Goal: Transaction & Acquisition: Purchase product/service

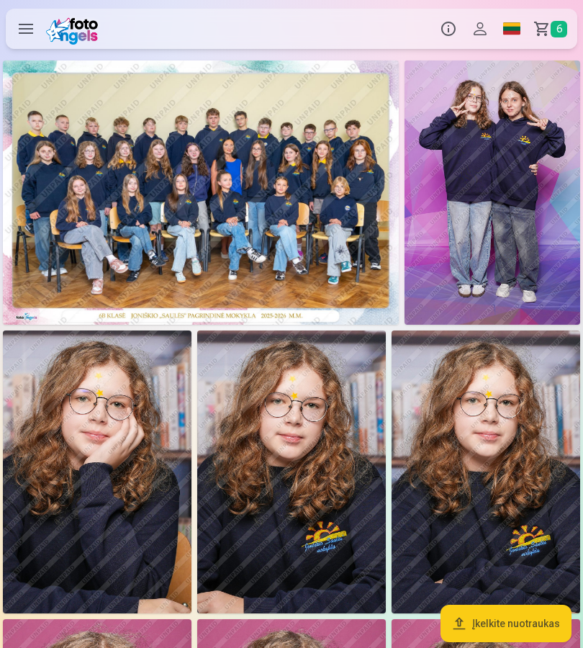
click at [547, 17] on link "Krepšelis 6" at bounding box center [552, 29] width 50 height 40
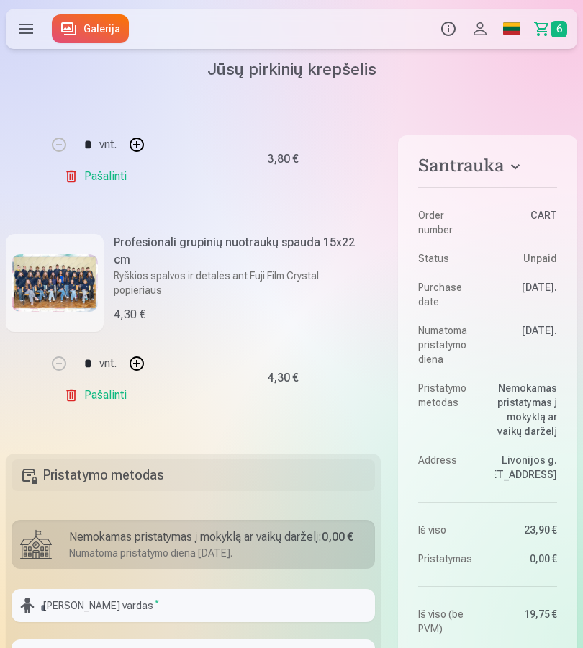
scroll to position [1163, 0]
click at [63, 280] on img at bounding box center [55, 282] width 86 height 58
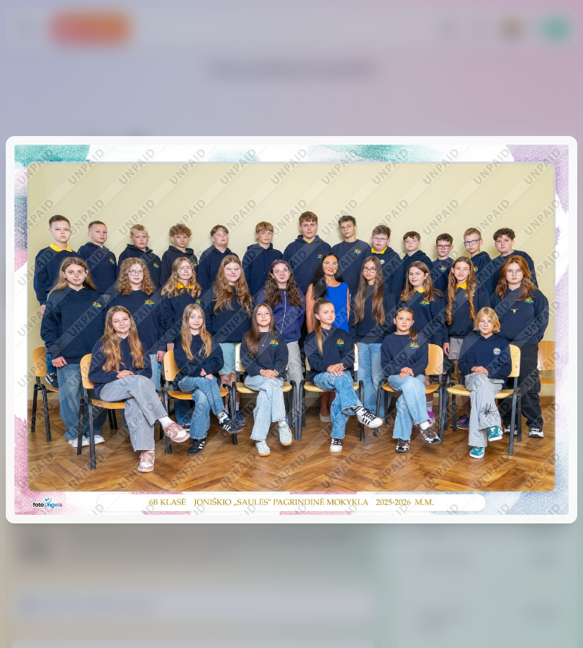
scroll to position [0, 0]
click at [480, 67] on div at bounding box center [291, 324] width 583 height 648
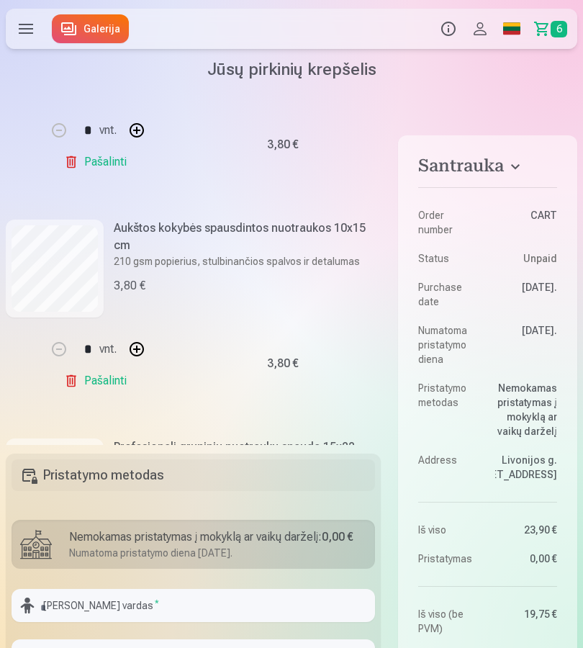
scroll to position [956, 0]
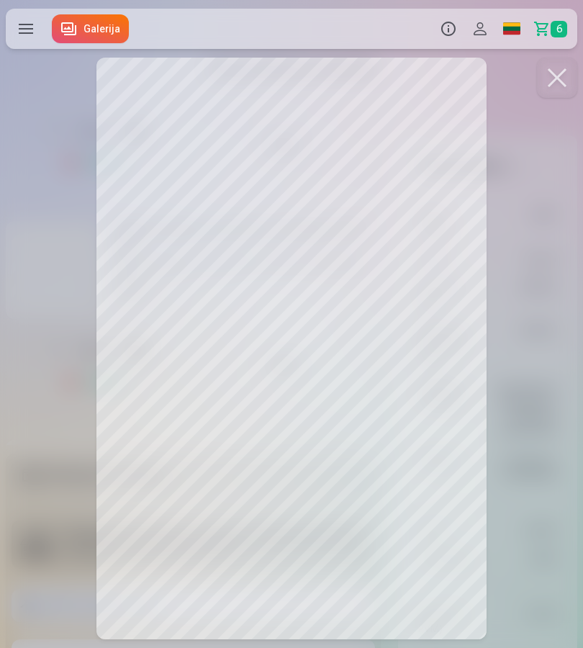
click at [313, 609] on div at bounding box center [291, 324] width 583 height 648
click at [367, 114] on div at bounding box center [291, 324] width 583 height 648
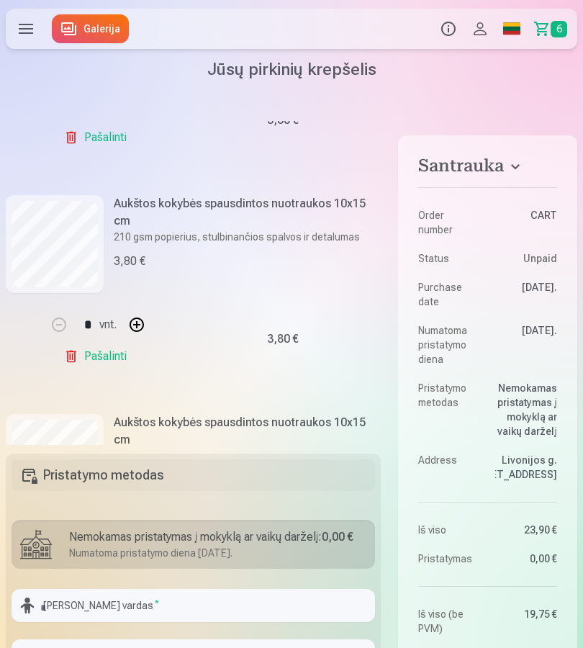
scroll to position [758, 0]
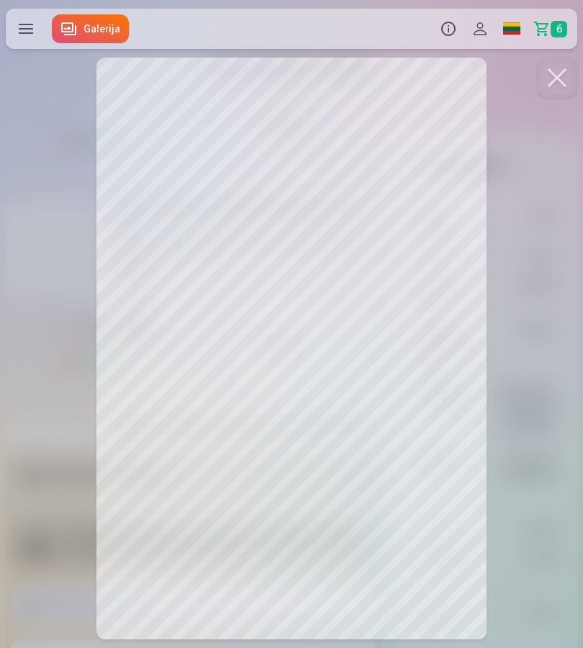
click at [504, 265] on div at bounding box center [291, 324] width 583 height 648
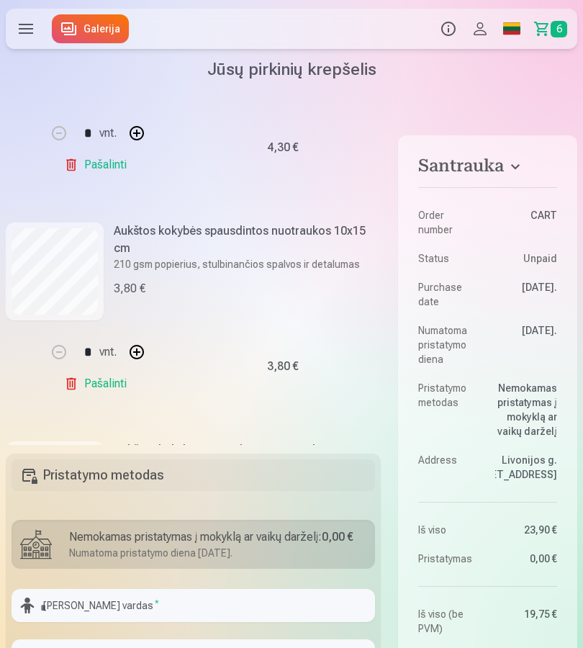
scroll to position [513, 0]
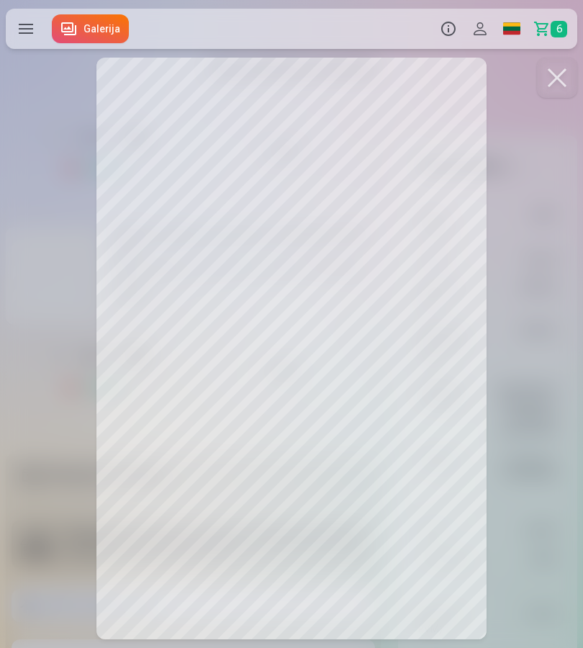
click at [501, 95] on div at bounding box center [291, 324] width 583 height 648
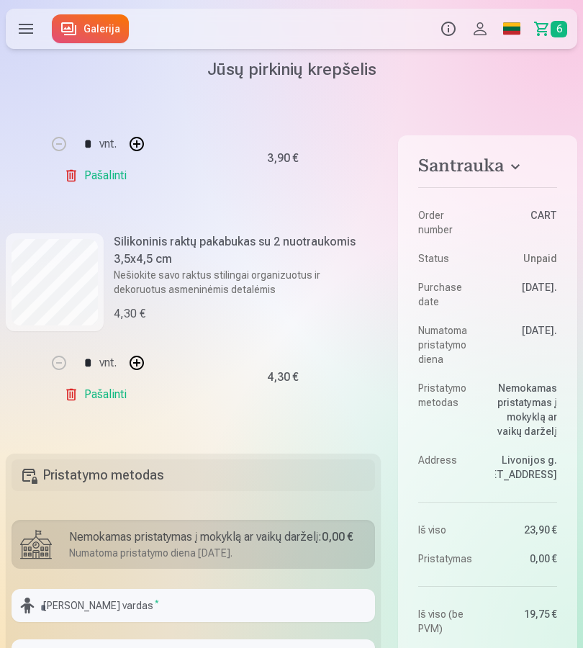
scroll to position [286, 0]
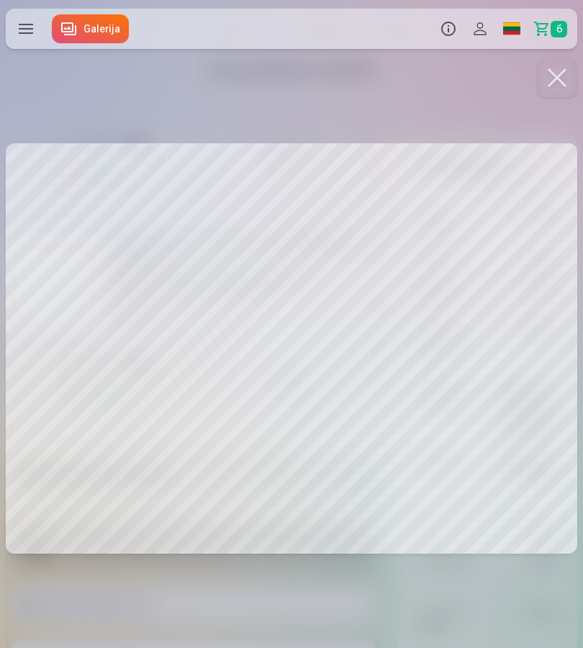
click at [453, 117] on div at bounding box center [291, 324] width 583 height 648
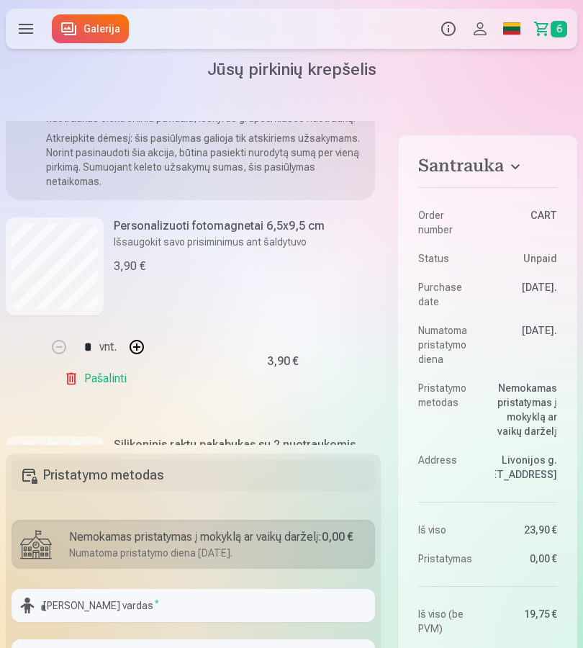
scroll to position [81, 0]
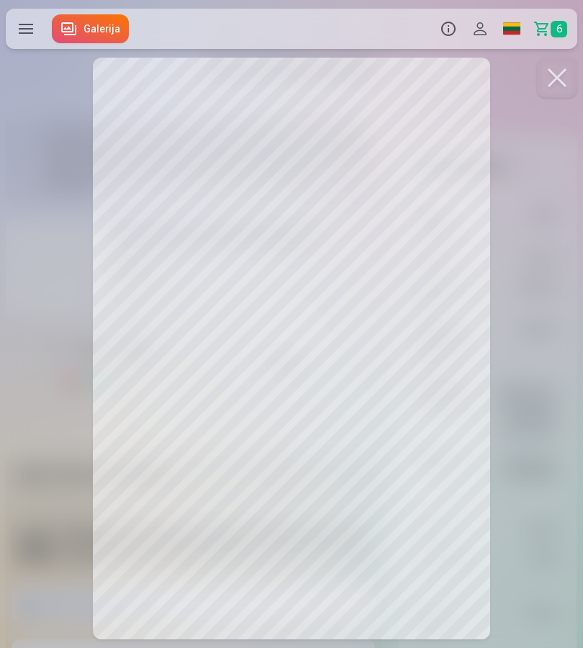
click at [514, 186] on div at bounding box center [291, 324] width 583 height 648
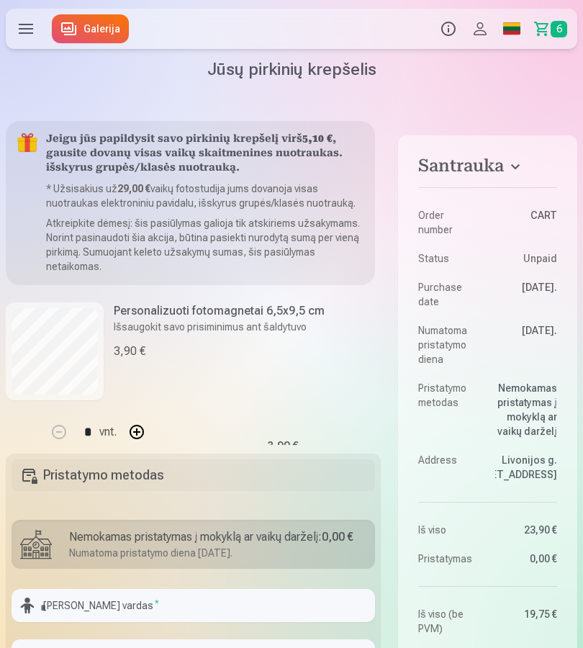
scroll to position [0, 0]
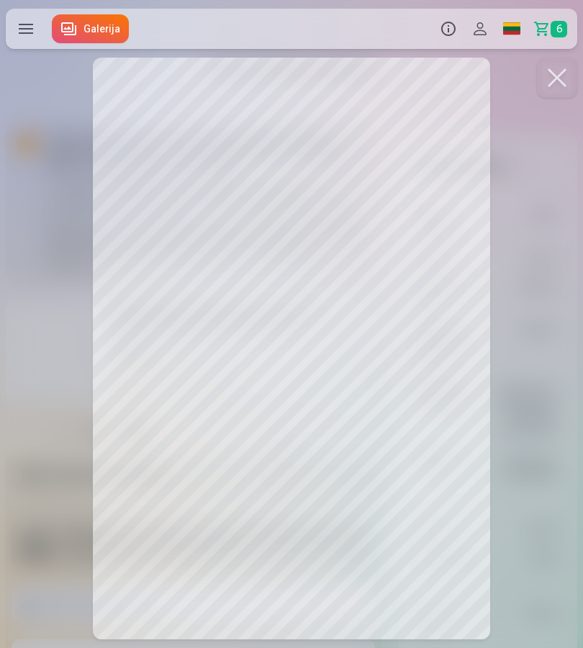
click at [495, 94] on div at bounding box center [291, 324] width 583 height 648
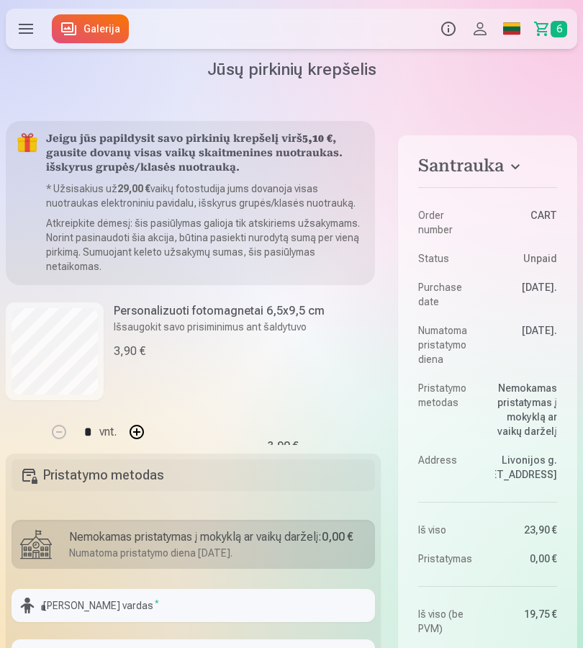
click at [68, 25] on link "Galerija" at bounding box center [90, 28] width 77 height 29
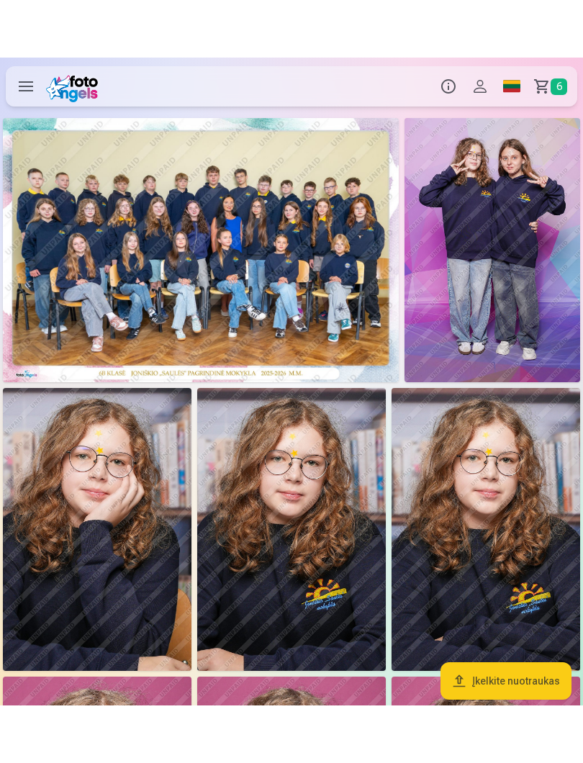
scroll to position [20, 0]
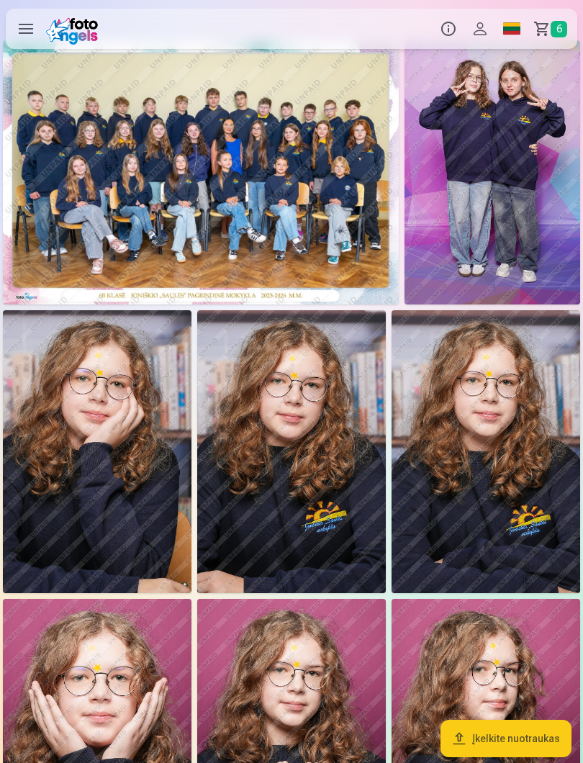
click at [540, 647] on button "Įkelkite nuotraukas" at bounding box center [505, 738] width 131 height 37
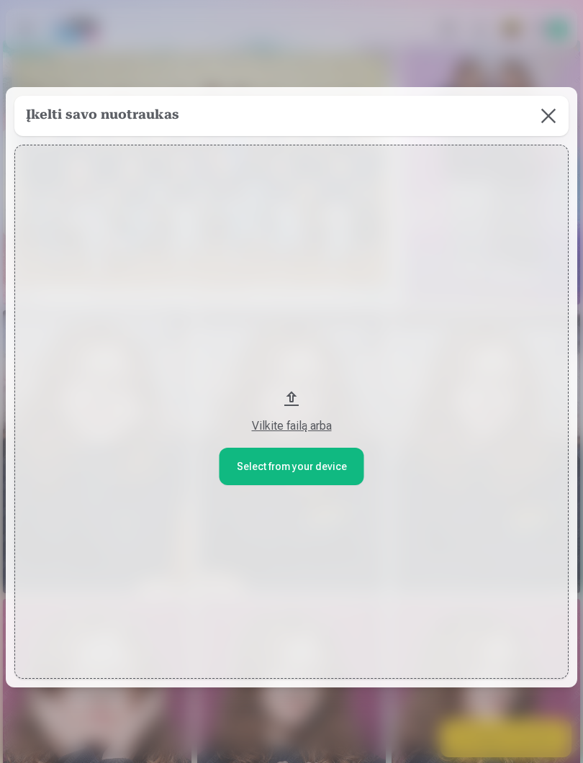
click at [326, 469] on button "Vilkite failą arba" at bounding box center [291, 412] width 554 height 534
click at [423, 37] on div at bounding box center [291, 381] width 583 height 763
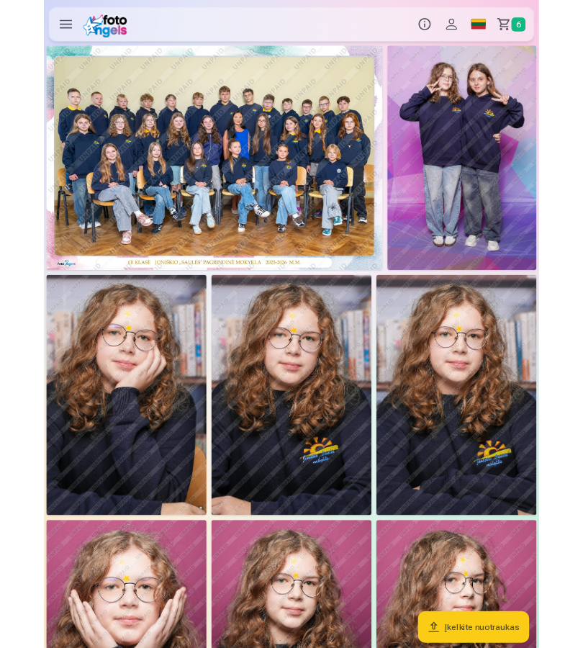
scroll to position [0, 0]
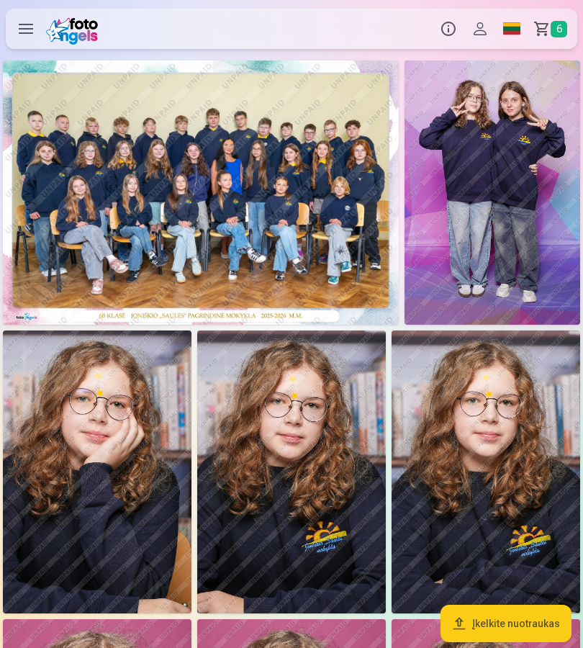
click at [551, 24] on span "6" at bounding box center [558, 29] width 17 height 17
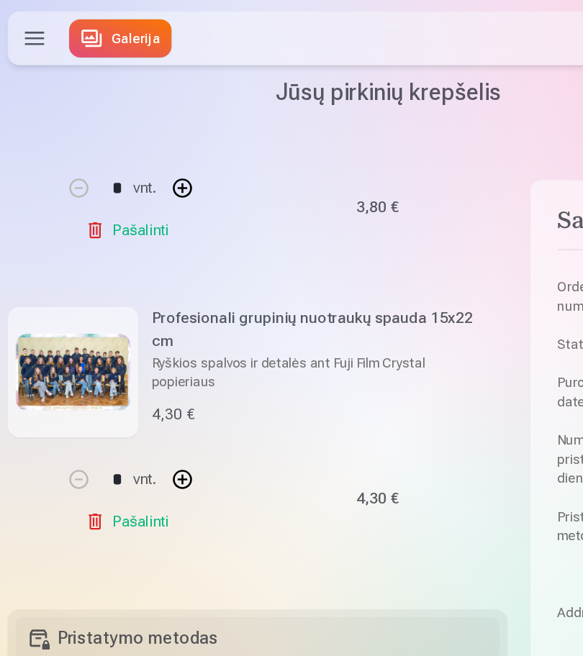
scroll to position [1166, 0]
click at [66, 278] on img at bounding box center [55, 279] width 86 height 58
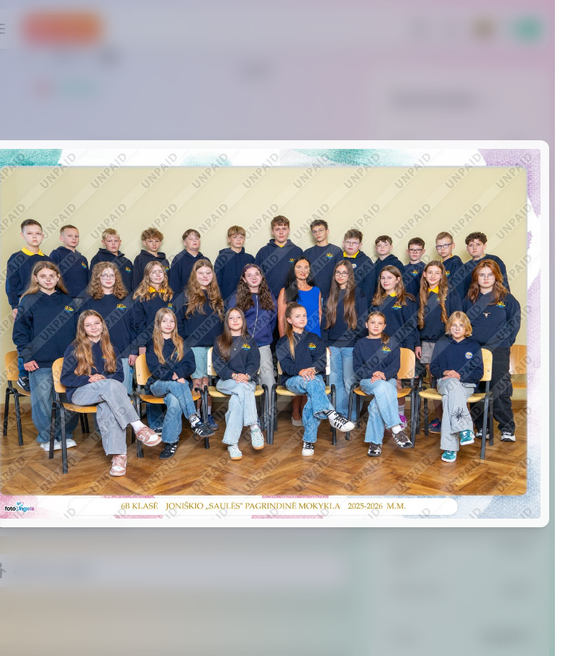
scroll to position [113, 0]
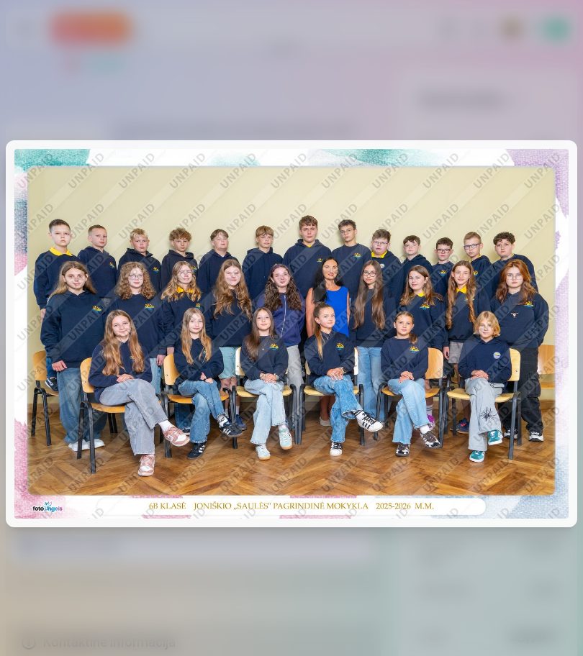
click at [428, 77] on div at bounding box center [291, 328] width 583 height 656
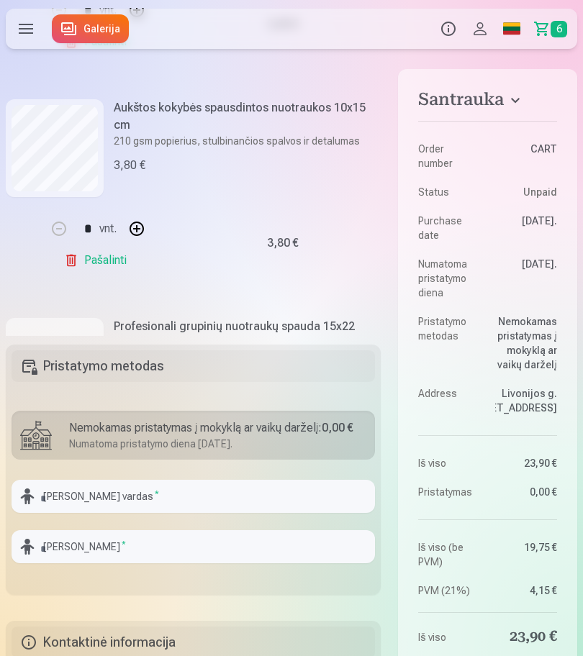
scroll to position [952, 0]
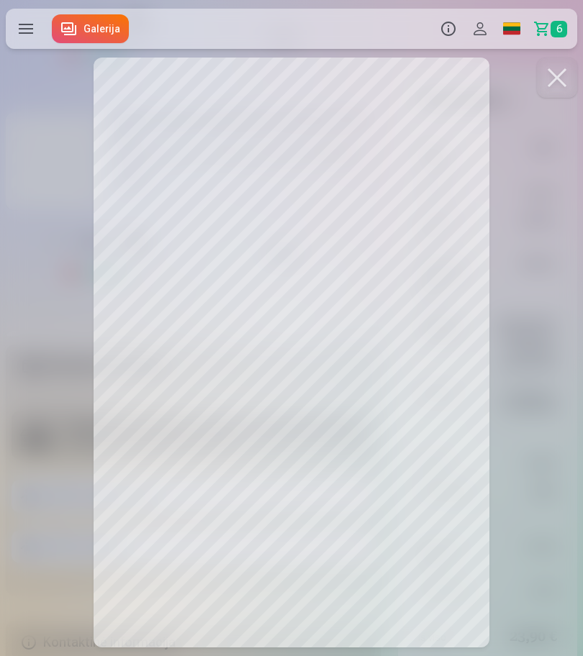
click at [543, 525] on div at bounding box center [291, 328] width 583 height 656
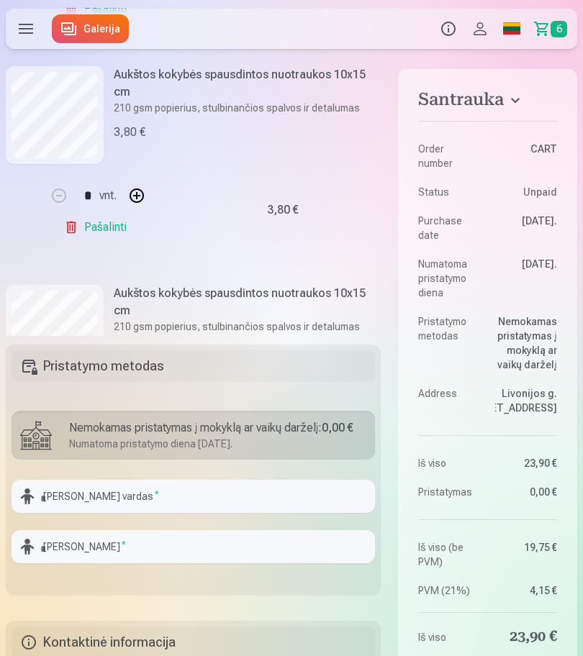
scroll to position [709, 0]
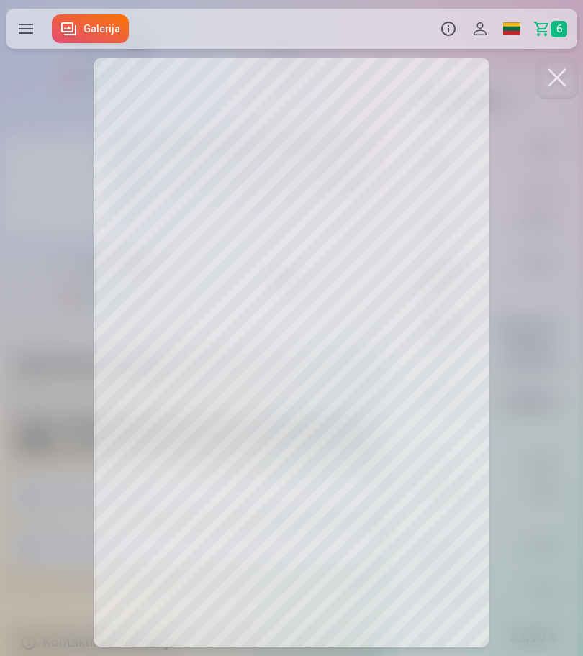
click at [533, 453] on div at bounding box center [291, 328] width 583 height 656
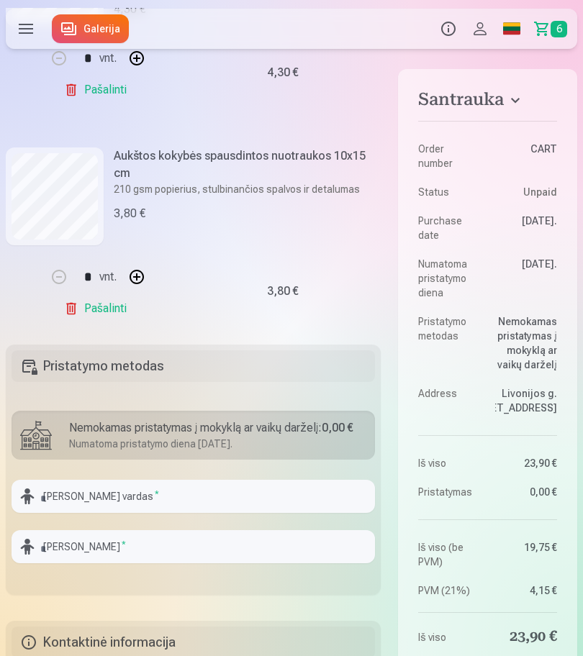
scroll to position [481, 0]
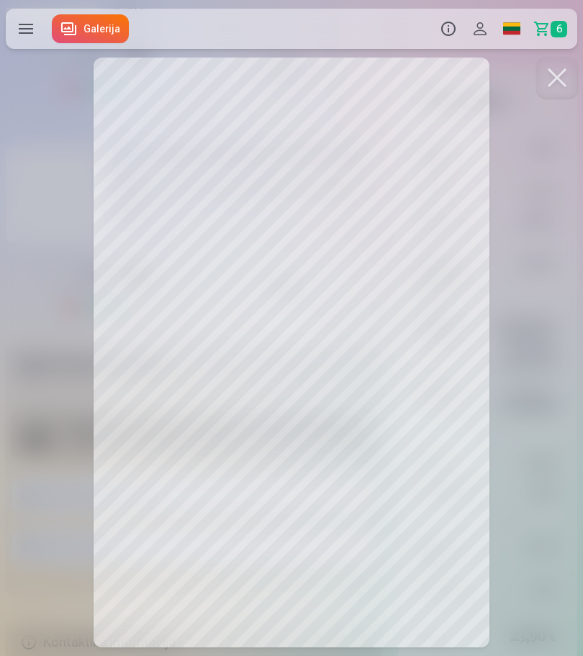
click at [534, 517] on div at bounding box center [291, 328] width 583 height 656
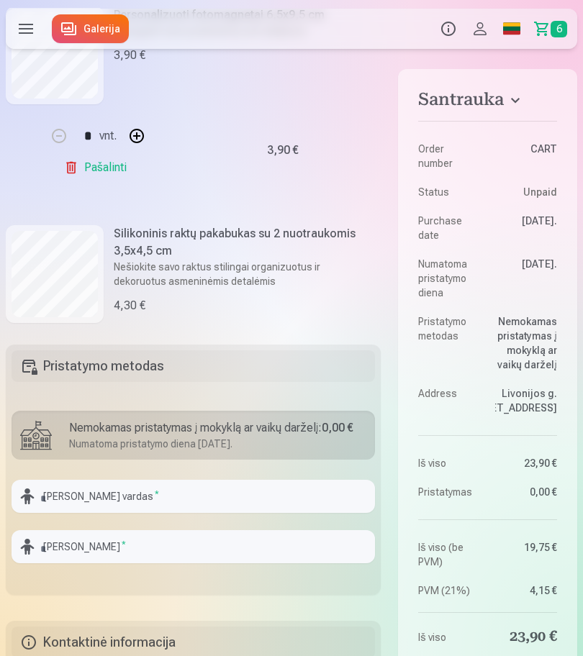
scroll to position [181, 0]
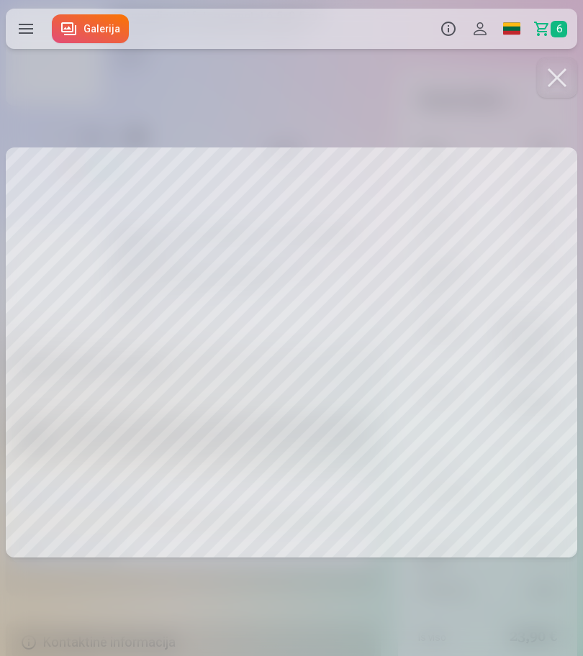
click at [370, 65] on div at bounding box center [291, 328] width 583 height 656
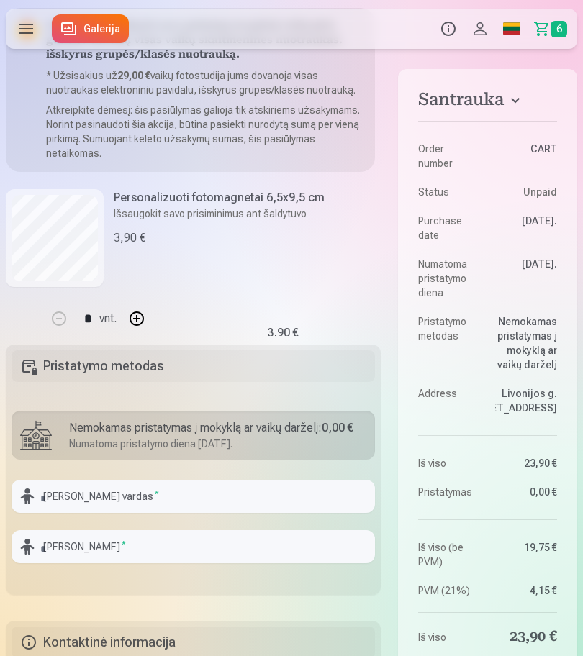
scroll to position [0, 0]
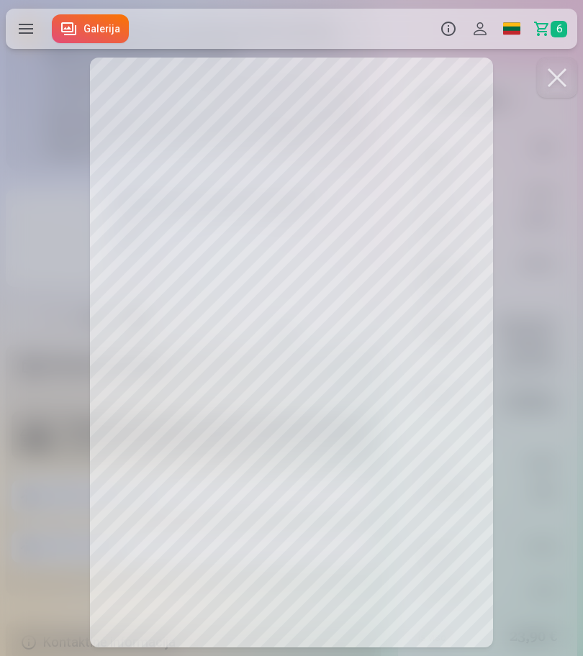
click at [517, 127] on div at bounding box center [291, 328] width 583 height 656
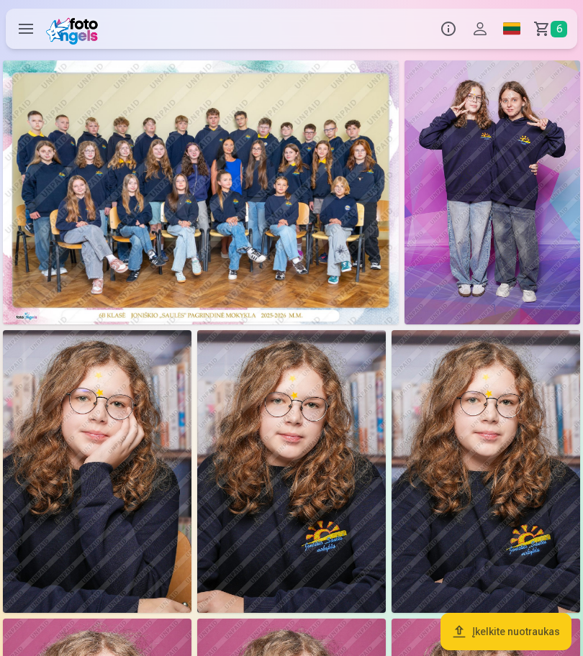
click at [345, 415] on img at bounding box center [291, 471] width 189 height 283
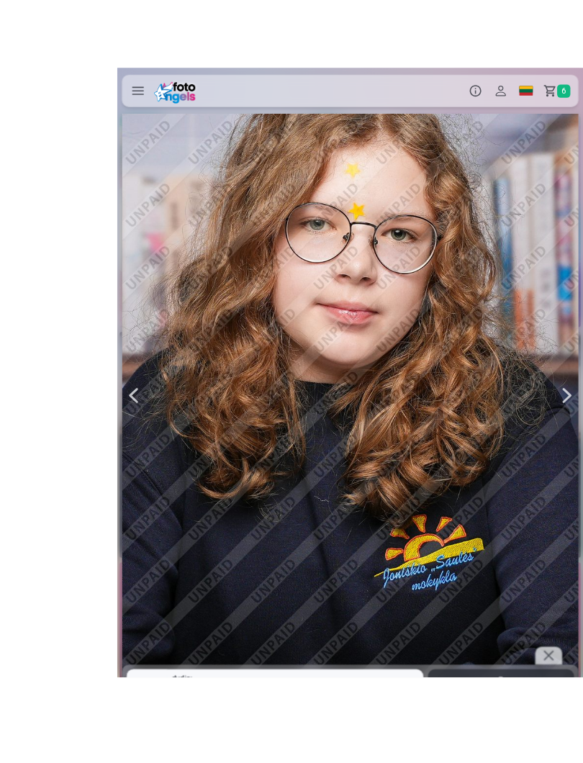
scroll to position [22, 0]
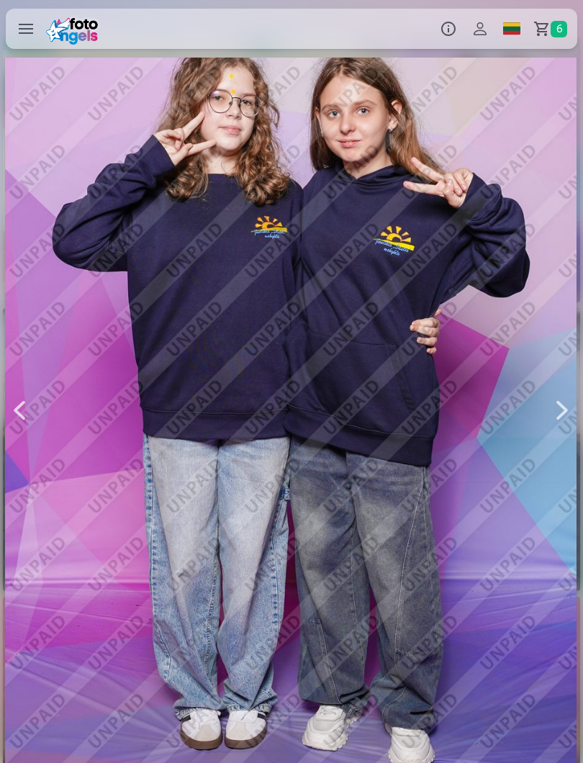
scroll to position [0, 583]
click at [32, 39] on label at bounding box center [26, 29] width 40 height 40
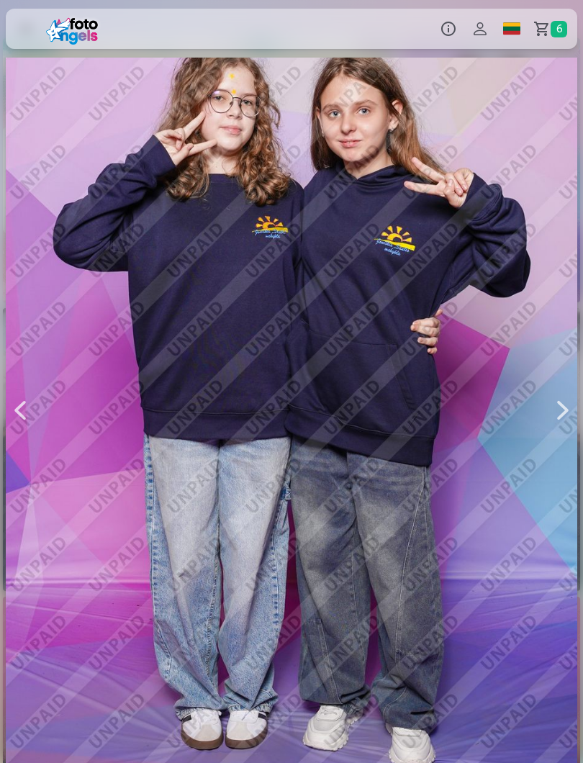
click at [390, 345] on div at bounding box center [291, 409] width 571 height 857
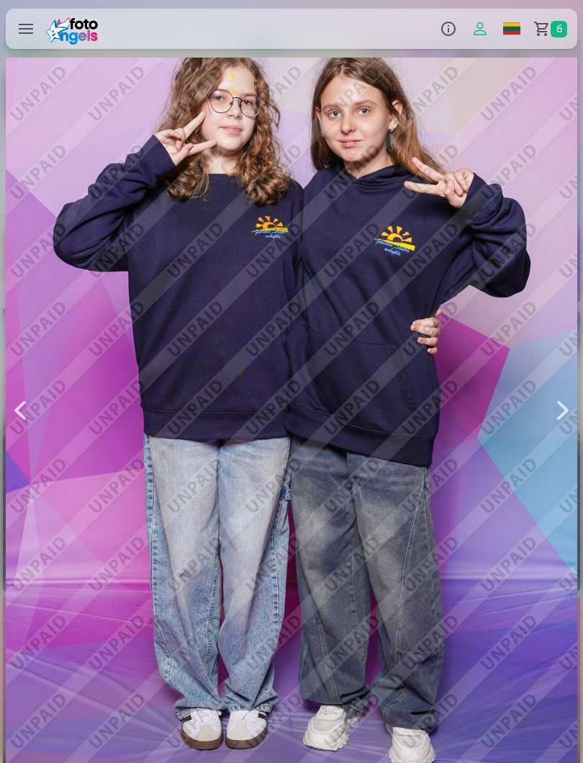
click at [555, 28] on span "6" at bounding box center [558, 29] width 17 height 17
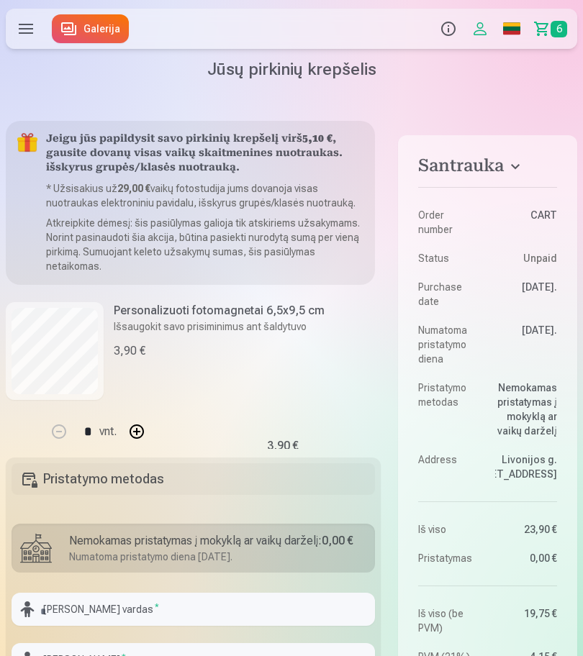
click at [486, 30] on button "Profilis" at bounding box center [480, 29] width 32 height 40
